Goal: Task Accomplishment & Management: Manage account settings

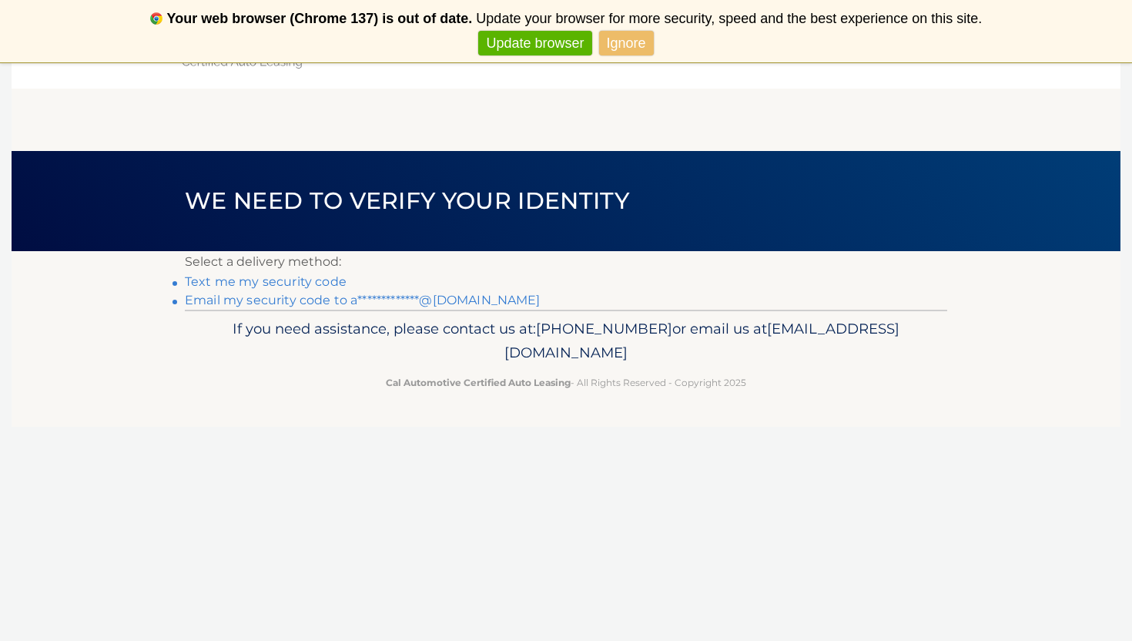
click at [309, 284] on link "Text me my security code" at bounding box center [266, 281] width 162 height 15
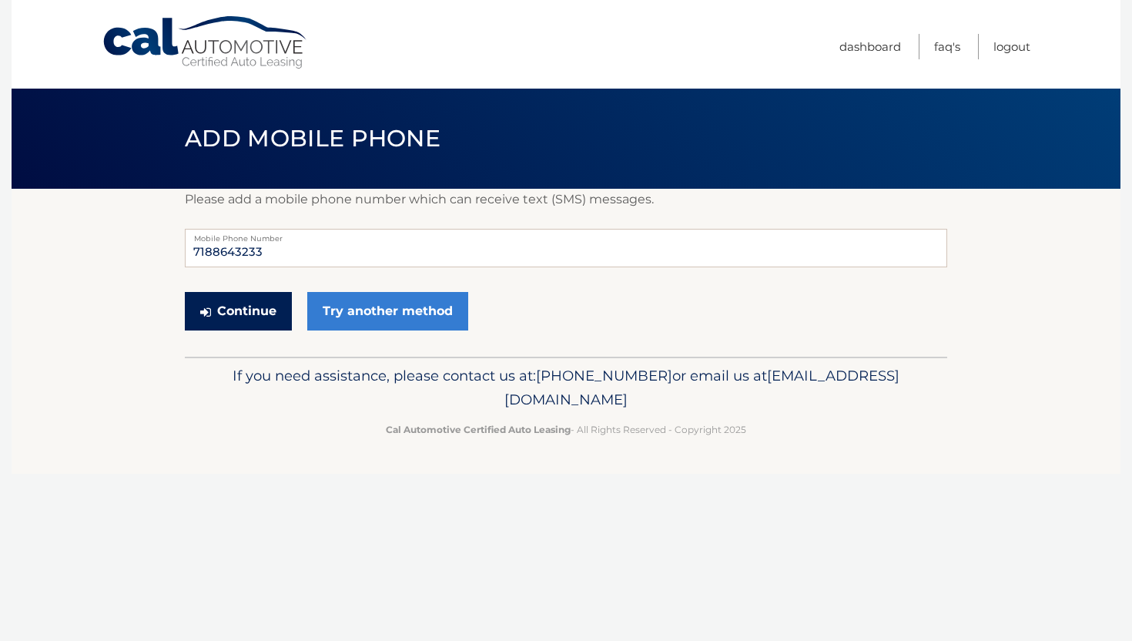
click at [270, 316] on button "Continue" at bounding box center [238, 311] width 107 height 39
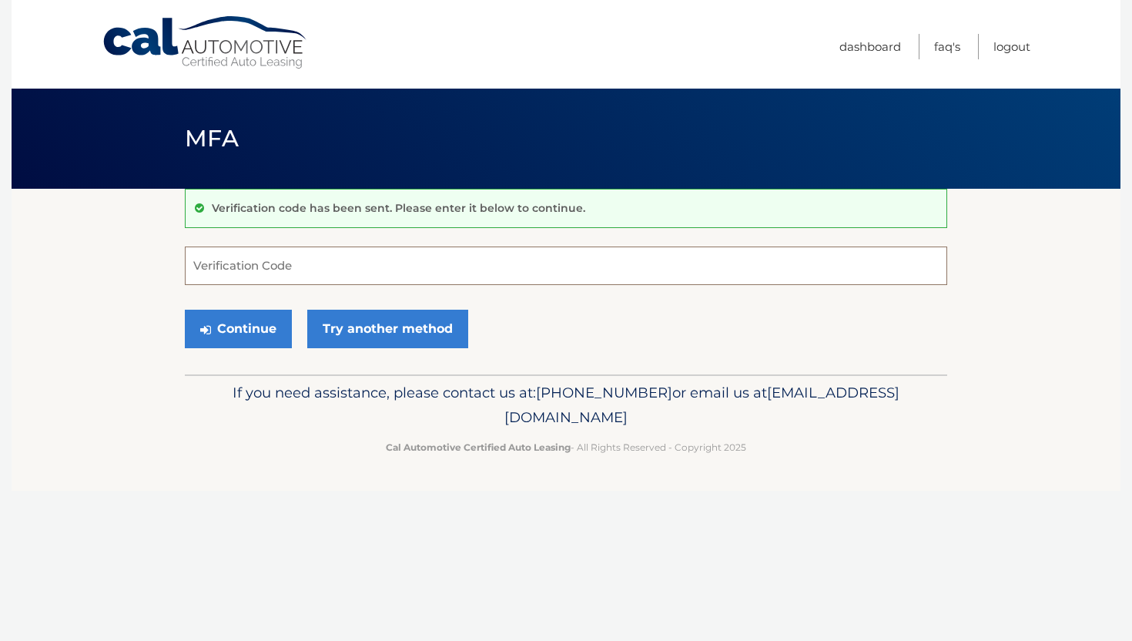
click at [292, 266] on input "Verification Code" at bounding box center [566, 266] width 763 height 39
type input "199387"
click at [237, 328] on button "Continue" at bounding box center [238, 329] width 107 height 39
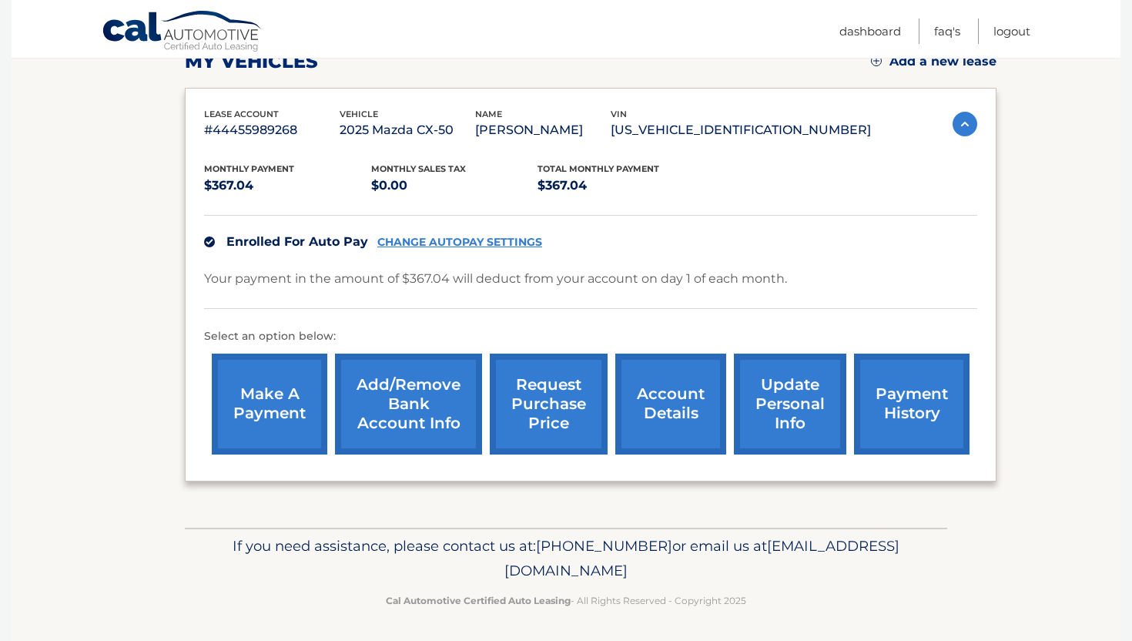
scroll to position [234, 0]
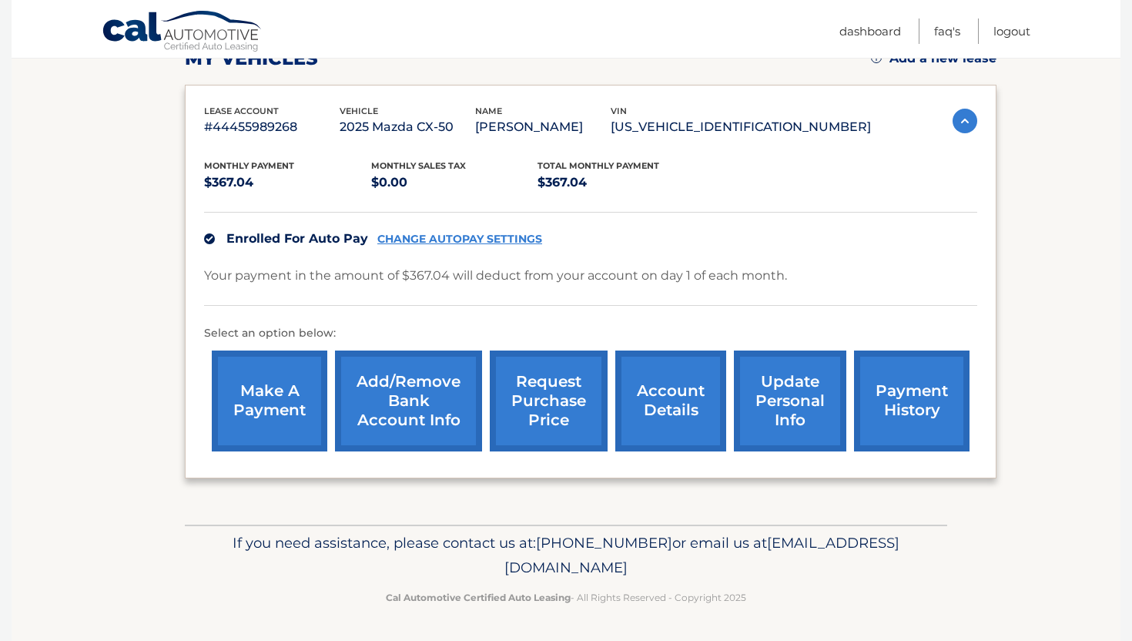
click at [471, 243] on link "CHANGE AUTOPAY SETTINGS" at bounding box center [459, 239] width 165 height 13
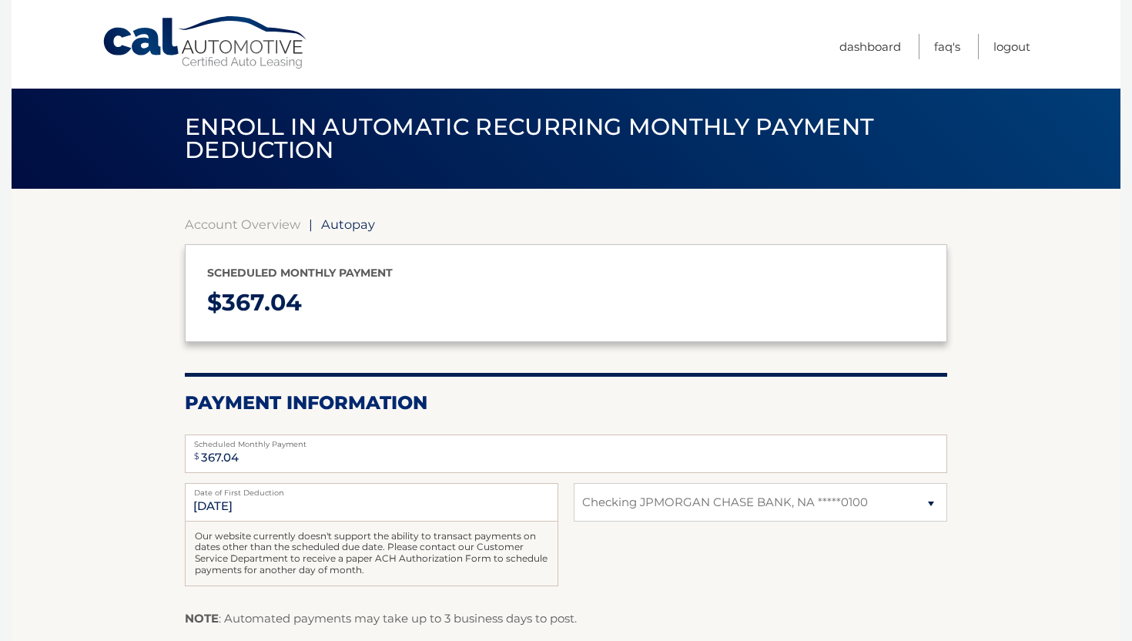
select select "ODIwY2JkNWQtOWMyZi00YjE0LWI1MWUtZGExM2YyN2Y2OTJl"
click at [1015, 51] on link "Logout" at bounding box center [1012, 46] width 37 height 25
